Goal: Task Accomplishment & Management: Manage account settings

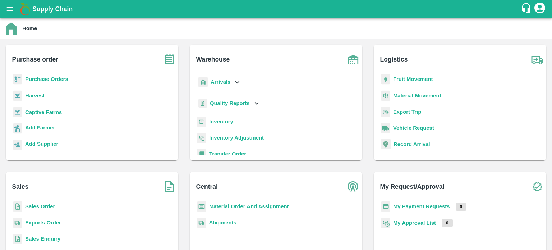
click at [45, 203] on b "Sales Order" at bounding box center [40, 206] width 30 height 6
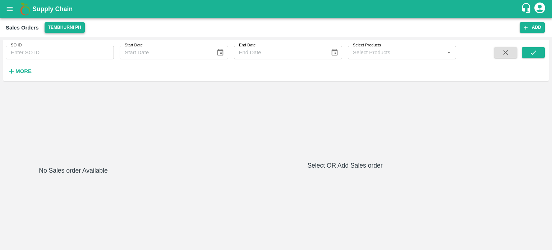
click at [62, 27] on button "Tembhurni PH" at bounding box center [65, 27] width 40 height 10
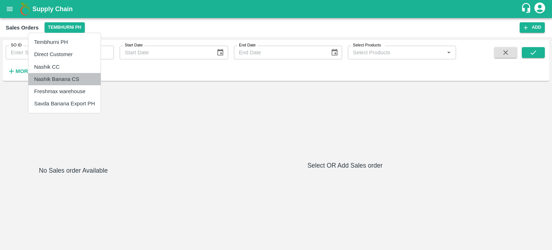
click at [72, 74] on li "Nashik Banana CS" at bounding box center [64, 79] width 72 height 12
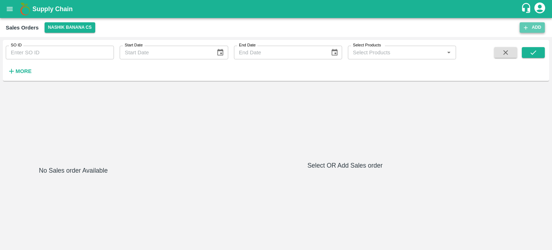
click at [532, 27] on button "Add" at bounding box center [532, 27] width 25 height 10
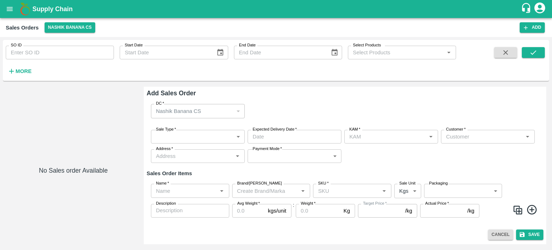
type input "jaydip Tale"
click at [470, 136] on input "Customer   *" at bounding box center [482, 136] width 78 height 9
click at [485, 156] on p "[PERSON_NAME]" at bounding box center [469, 152] width 44 height 8
type input "10679-[PERSON_NAME]"
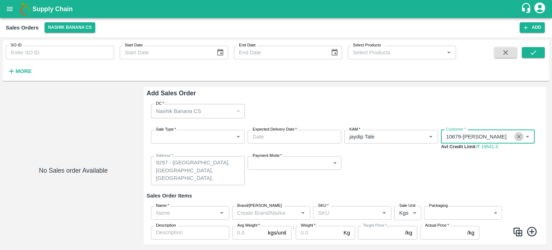
click at [518, 135] on icon "Clear" at bounding box center [519, 136] width 7 height 7
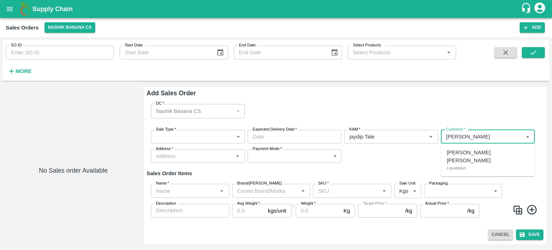
click at [486, 151] on p "[PERSON_NAME] [PERSON_NAME]" at bounding box center [488, 156] width 82 height 16
type input "7165-[PERSON_NAME] [PERSON_NAME]"
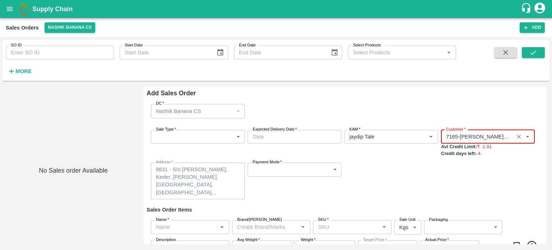
click at [517, 136] on icon "Clear" at bounding box center [519, 137] width 4 height 4
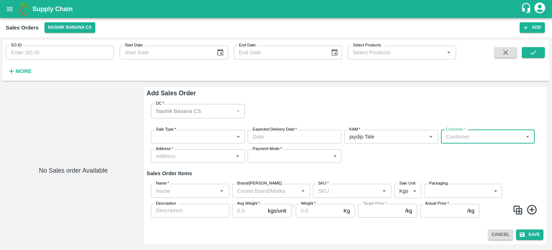
click at [319, 106] on div "DC   * Nashik Banana CS 174 DC" at bounding box center [345, 111] width 397 height 26
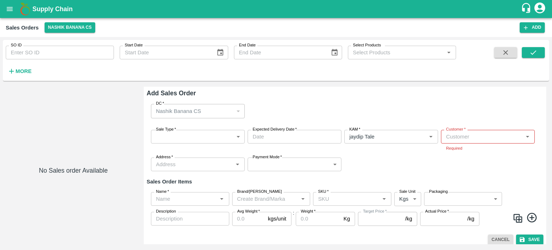
click at [6, 13] on icon "open drawer" at bounding box center [10, 9] width 8 height 8
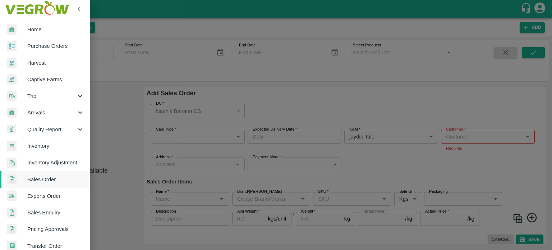
click at [40, 143] on span "Inventory" at bounding box center [55, 146] width 57 height 8
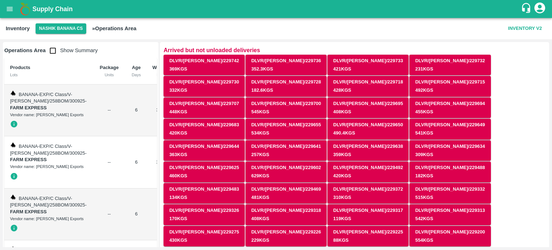
click at [54, 50] on input "checkbox" at bounding box center [53, 50] width 14 height 14
checkbox input "true"
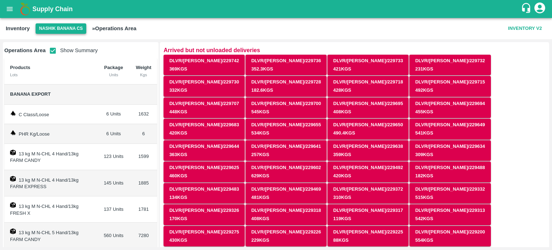
click at [64, 27] on button "Nashik Banana CS" at bounding box center [61, 28] width 51 height 10
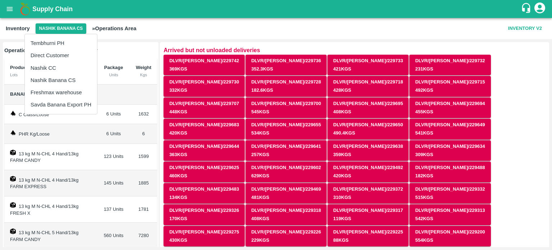
click at [57, 40] on li "Tembhurni PH" at bounding box center [61, 43] width 72 height 12
